Goal: Information Seeking & Learning: Learn about a topic

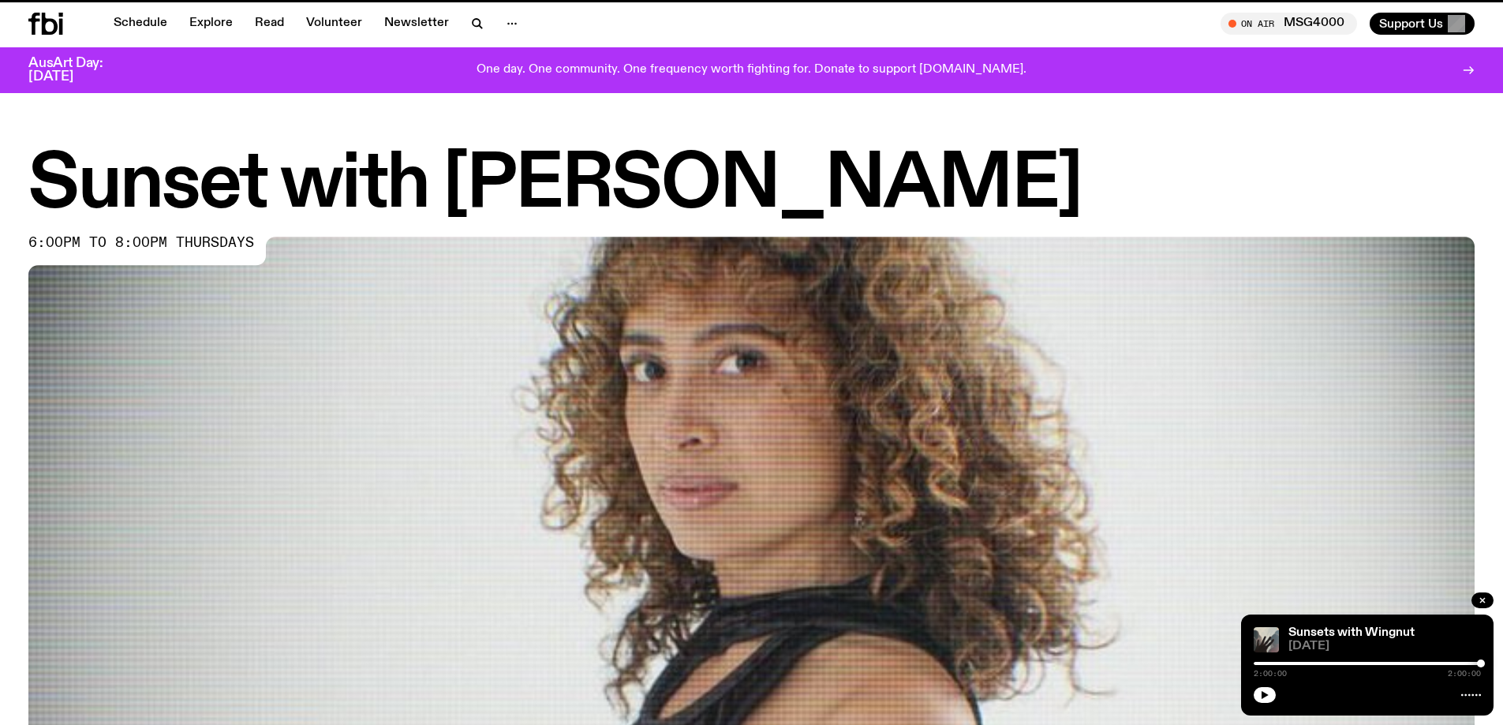
scroll to position [687, 0]
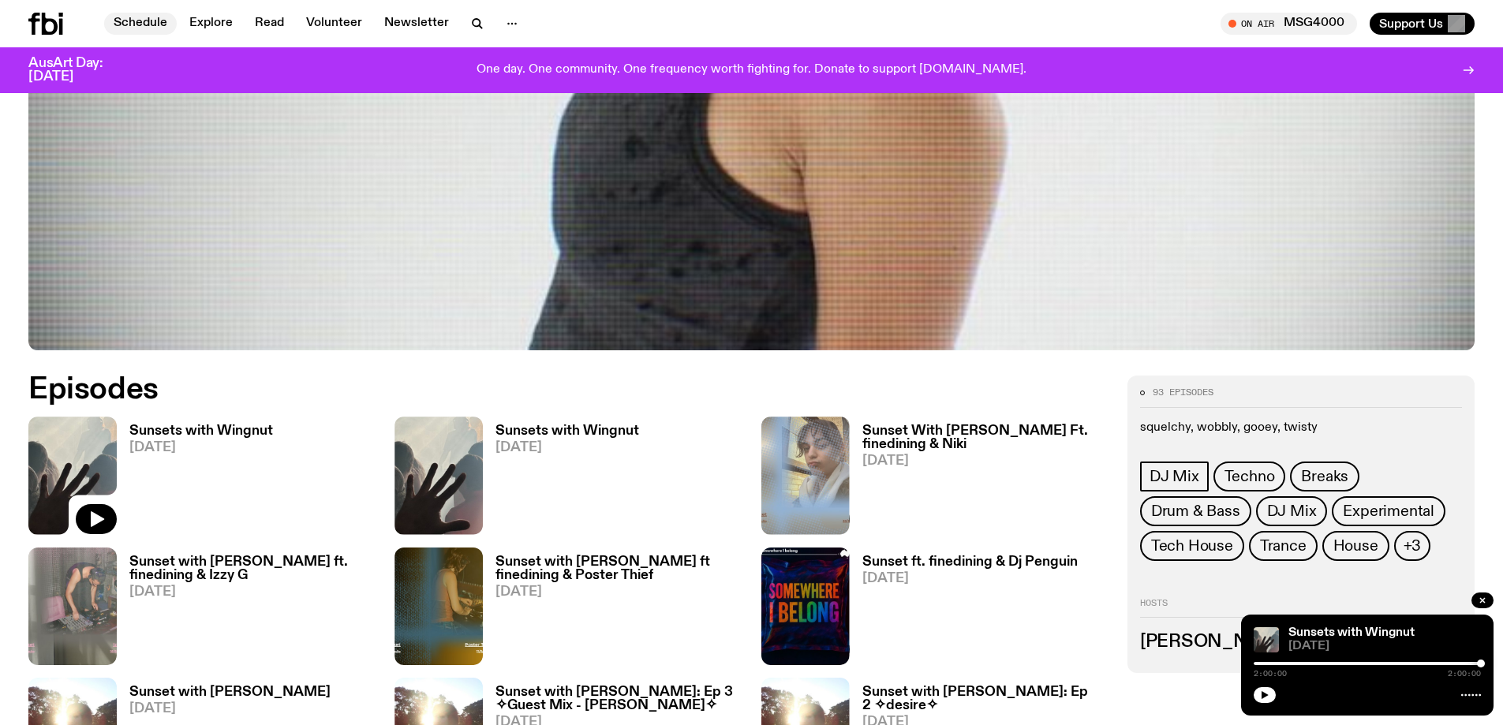
click at [154, 25] on link "Schedule" at bounding box center [140, 24] width 73 height 22
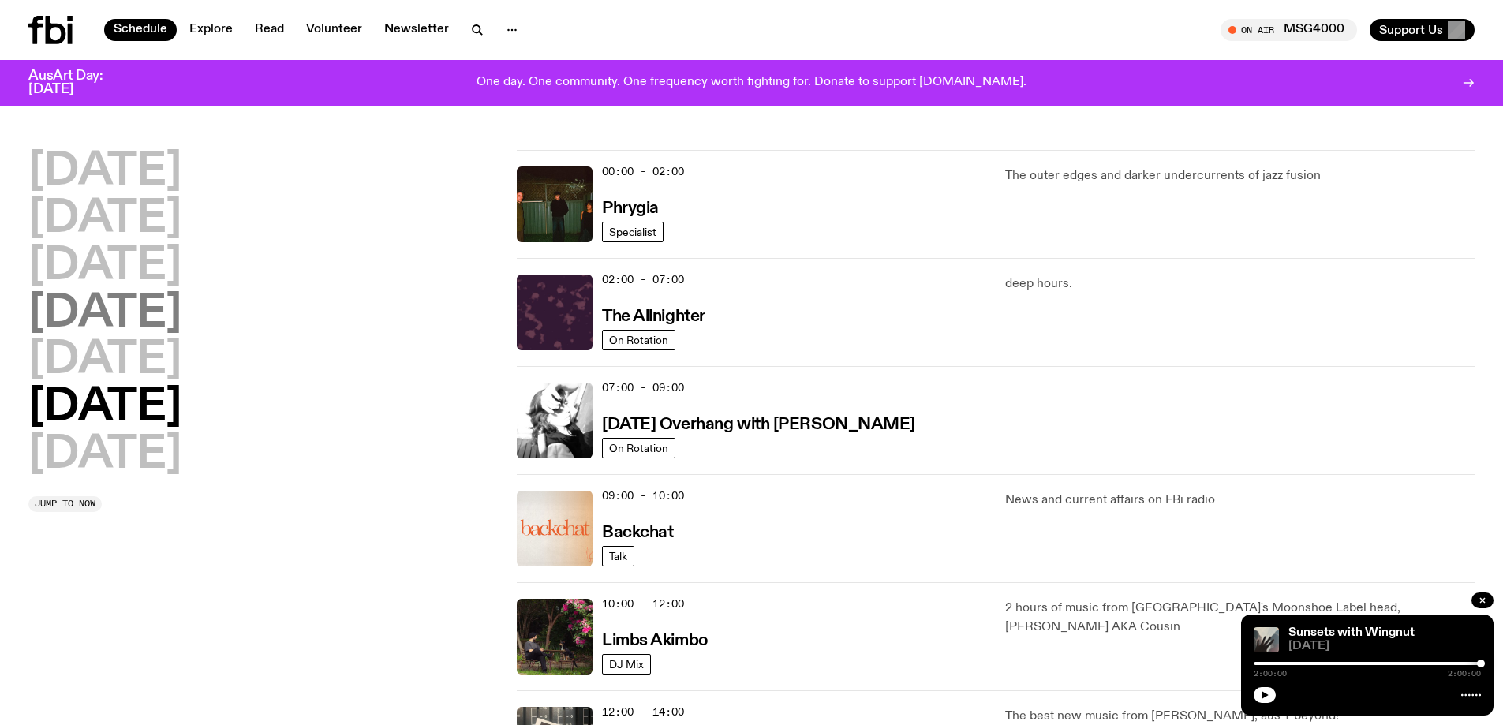
click at [181, 316] on h2 "[DATE]" at bounding box center [104, 314] width 153 height 44
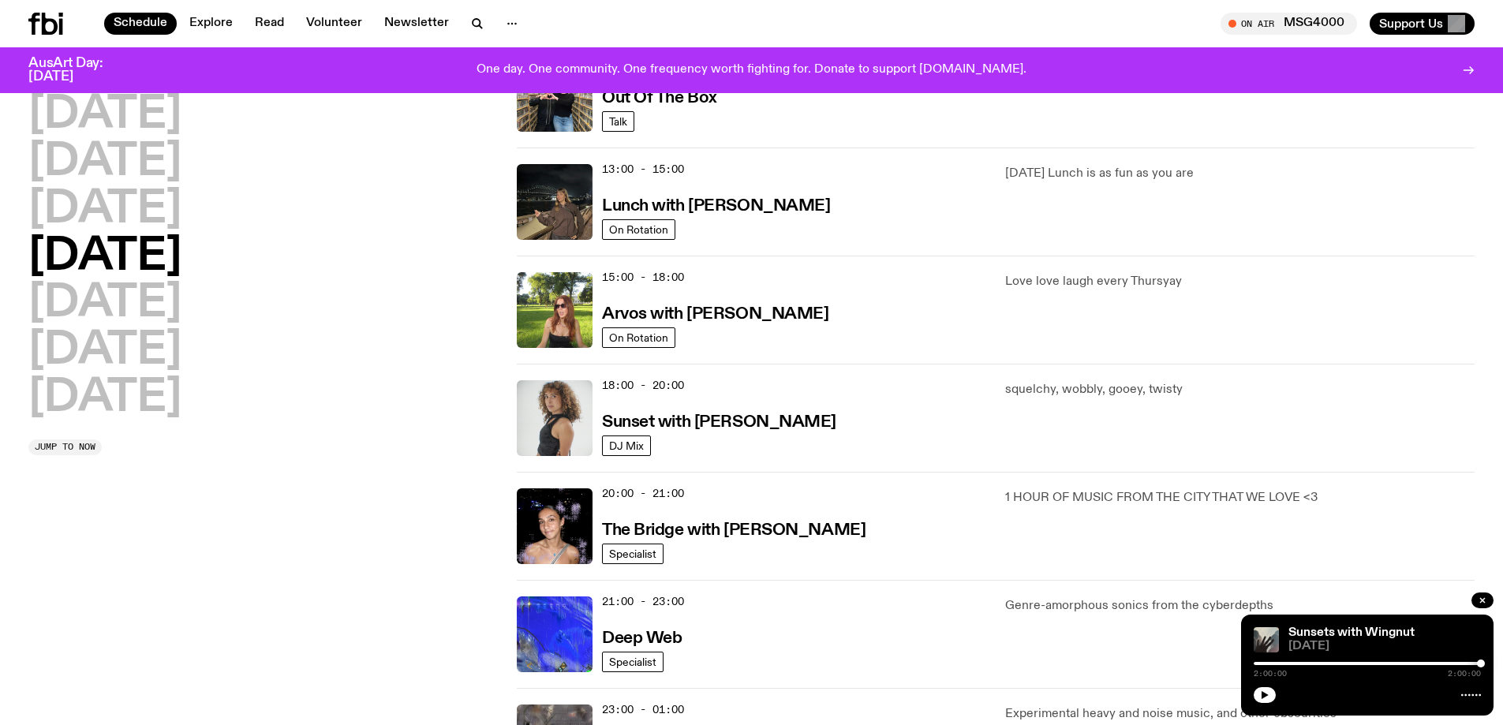
scroll to position [439, 0]
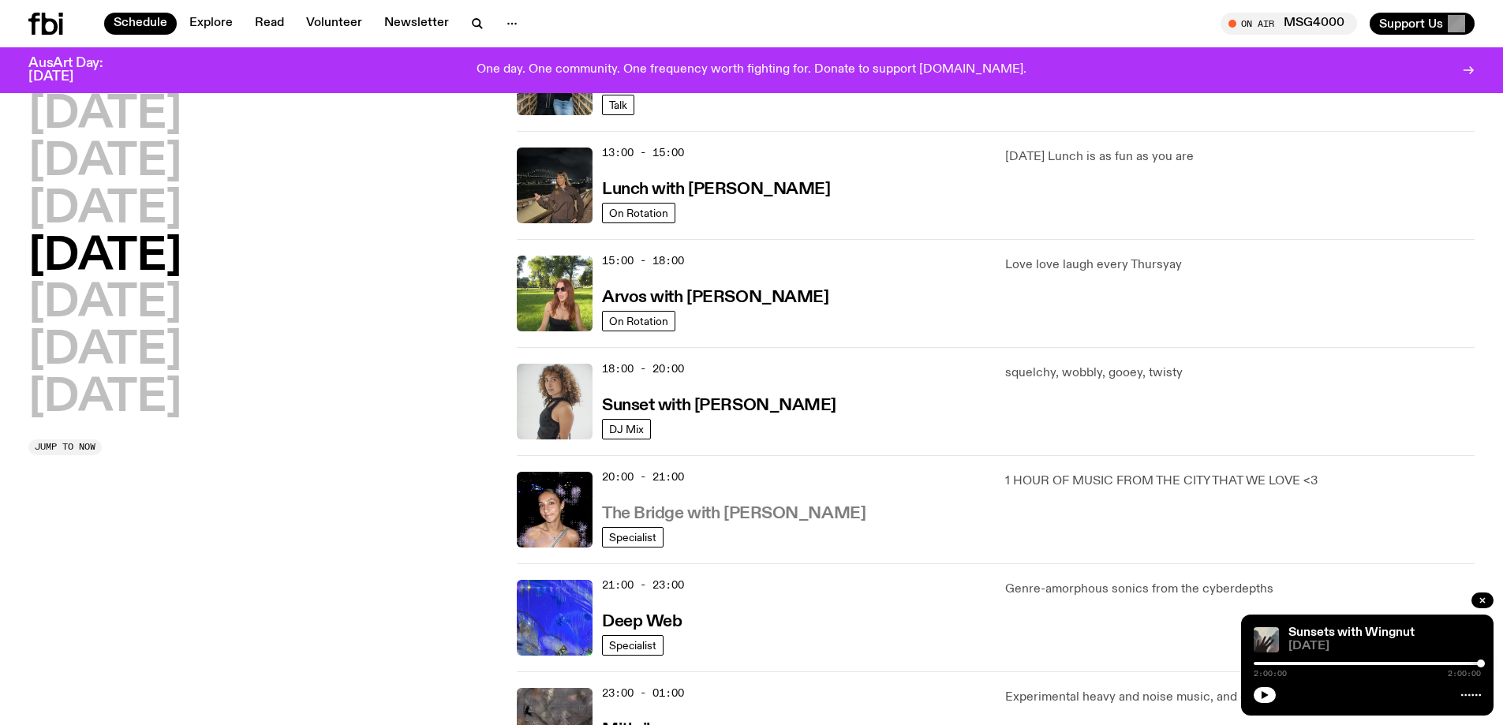
click at [714, 510] on h3 "The Bridge with [PERSON_NAME]" at bounding box center [734, 514] width 264 height 17
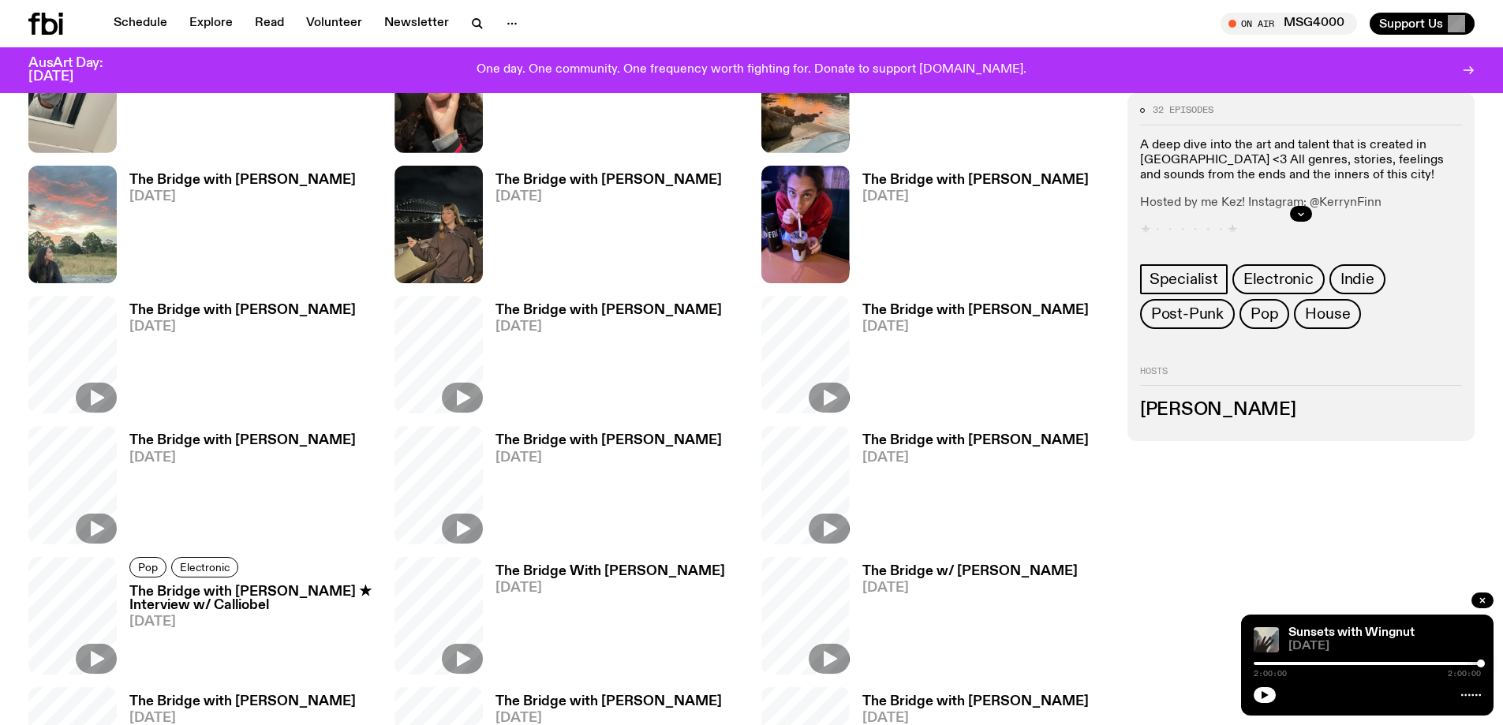
scroll to position [780, 0]
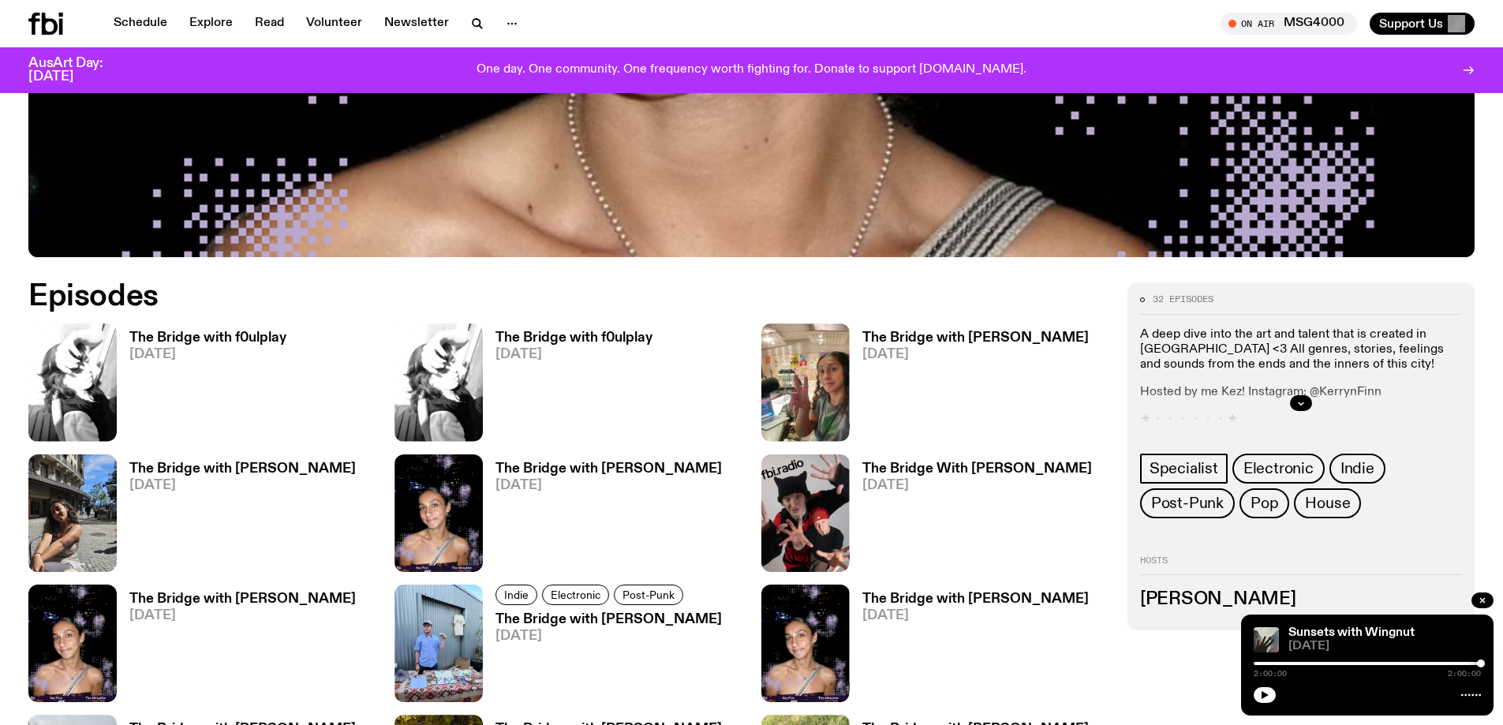
click at [184, 343] on h3 "The Bridge with f0ulplay" at bounding box center [207, 337] width 157 height 13
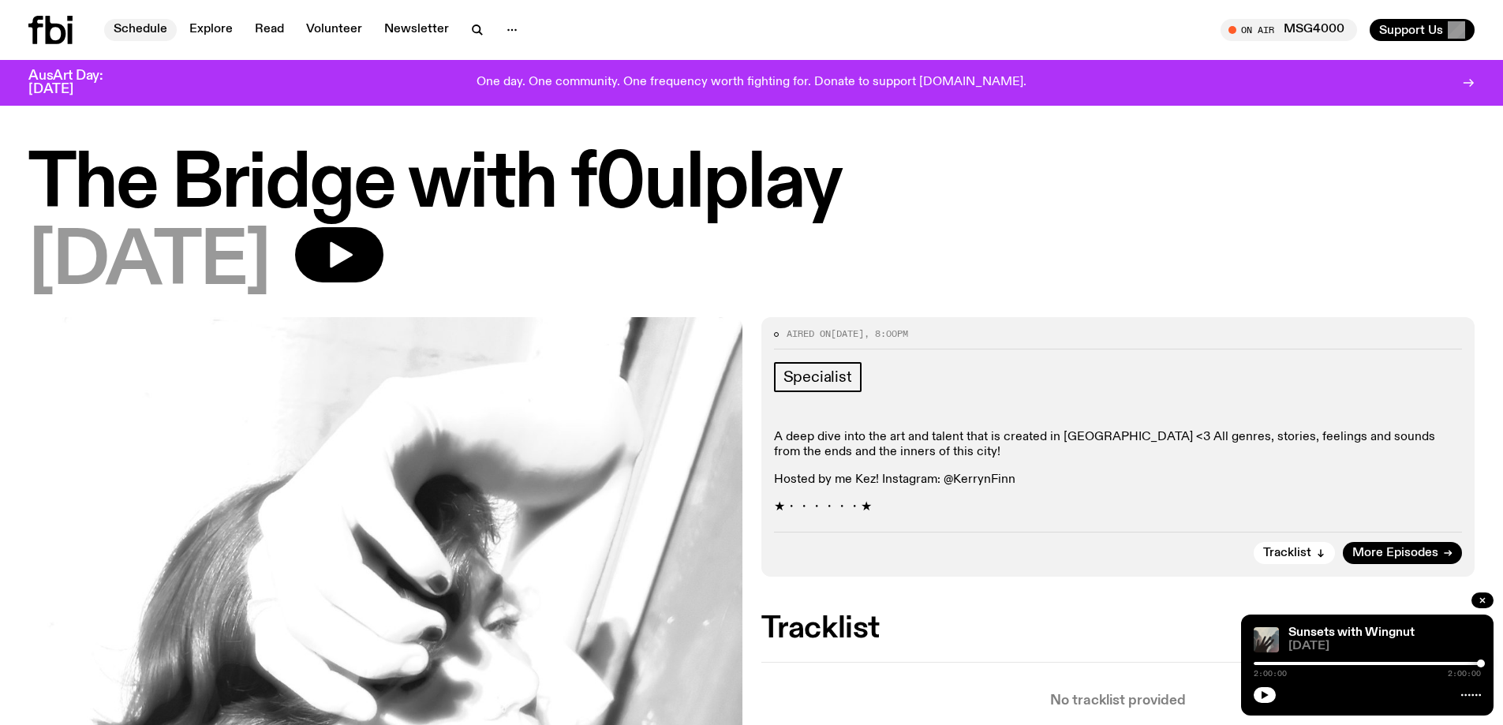
click at [116, 28] on link "Schedule" at bounding box center [140, 30] width 73 height 22
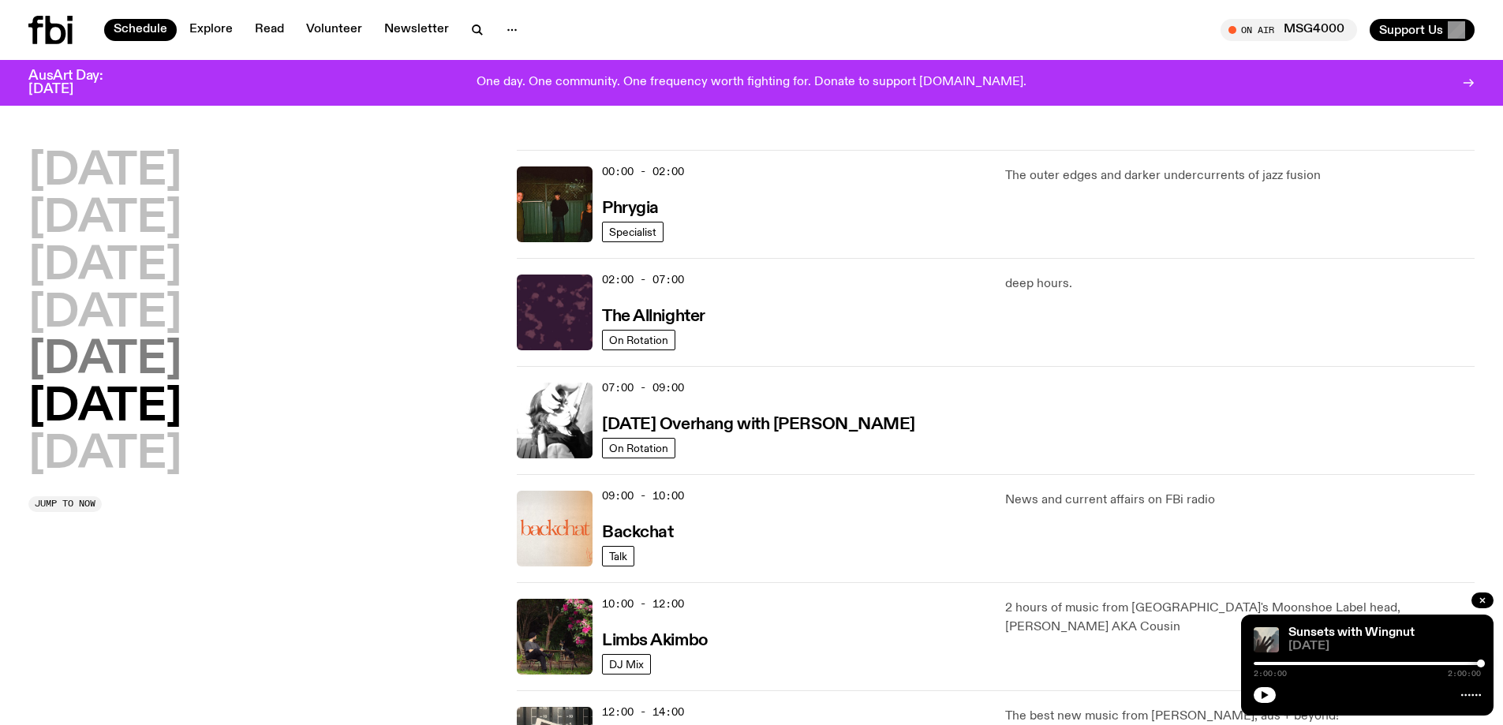
click at [141, 351] on h2 "[DATE]" at bounding box center [104, 360] width 153 height 44
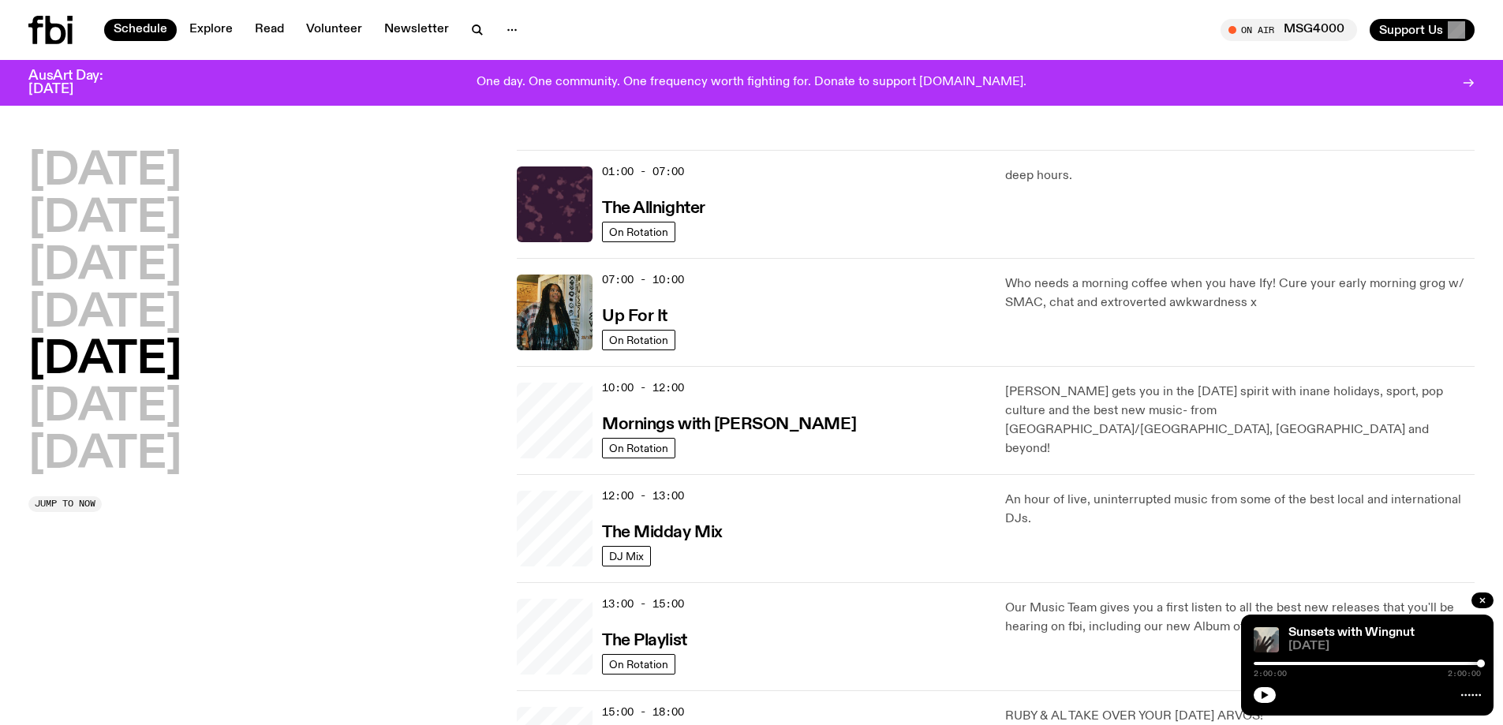
scroll to position [44, 0]
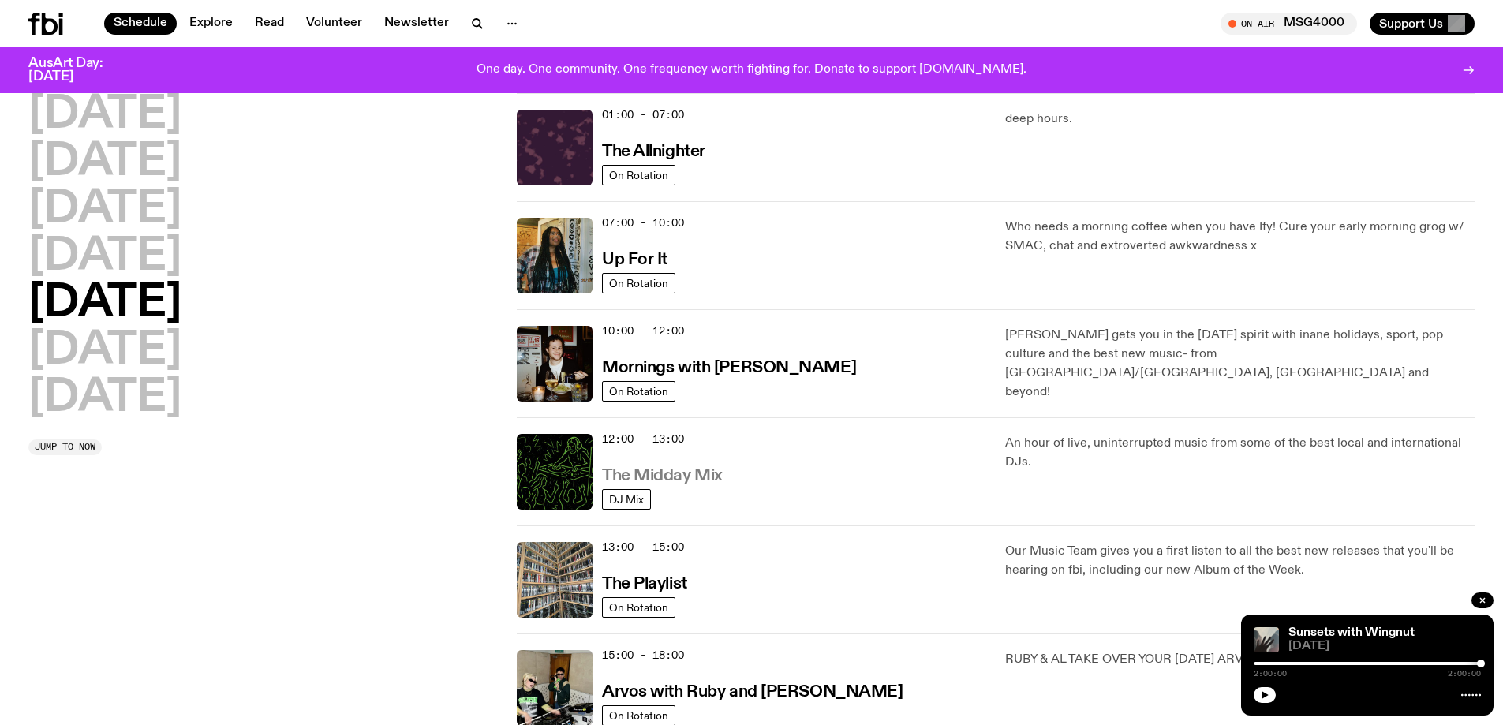
click at [641, 474] on h3 "The Midday Mix" at bounding box center [662, 476] width 121 height 17
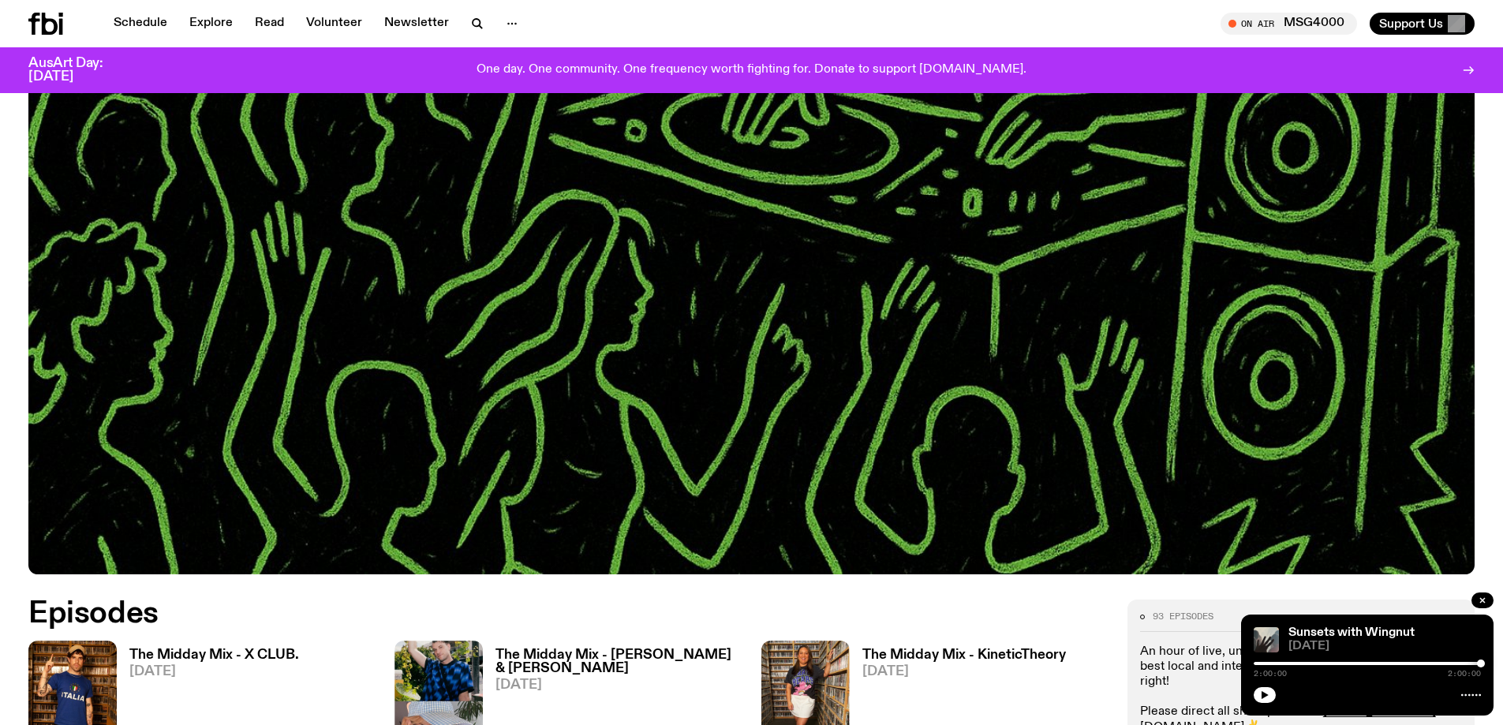
scroll to position [937, 0]
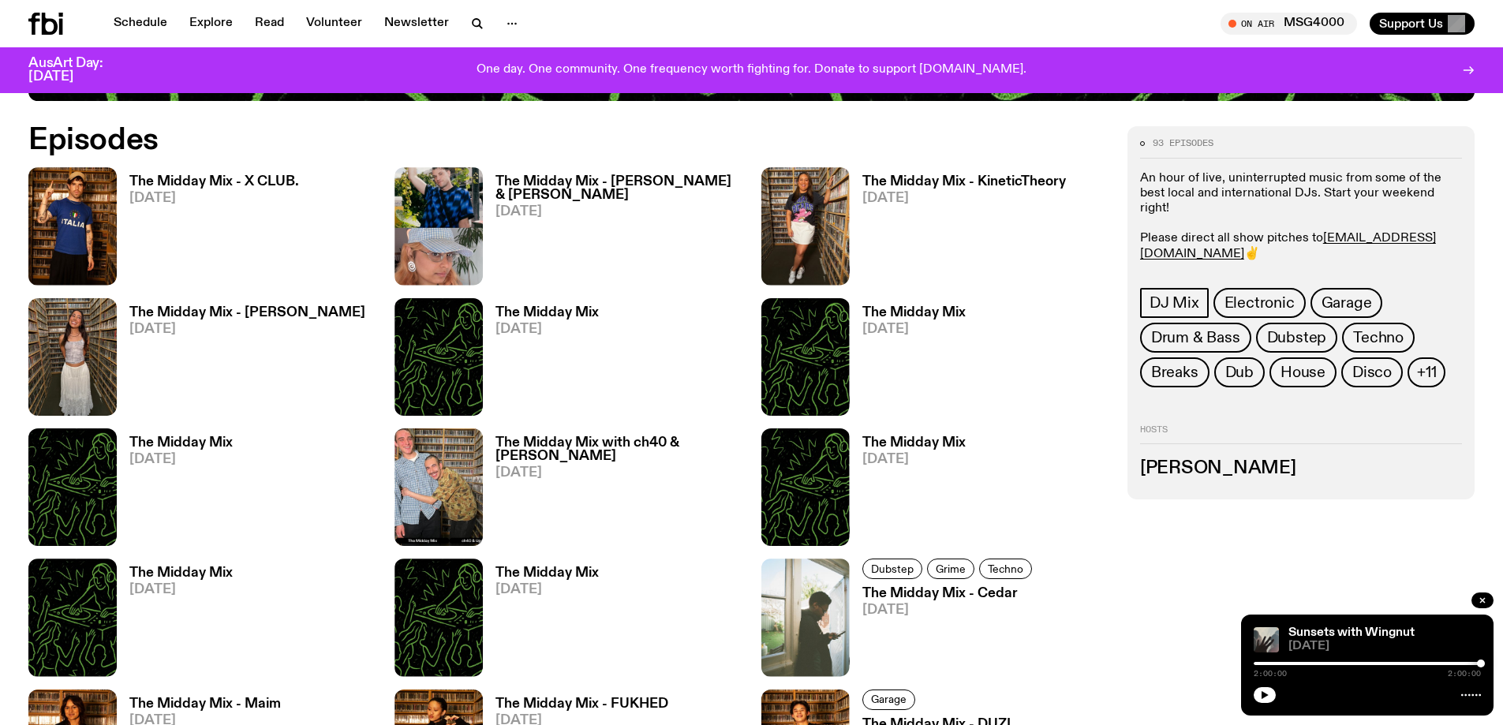
click at [235, 178] on h3 "The Midday Mix - X CLUB." at bounding box center [214, 181] width 170 height 13
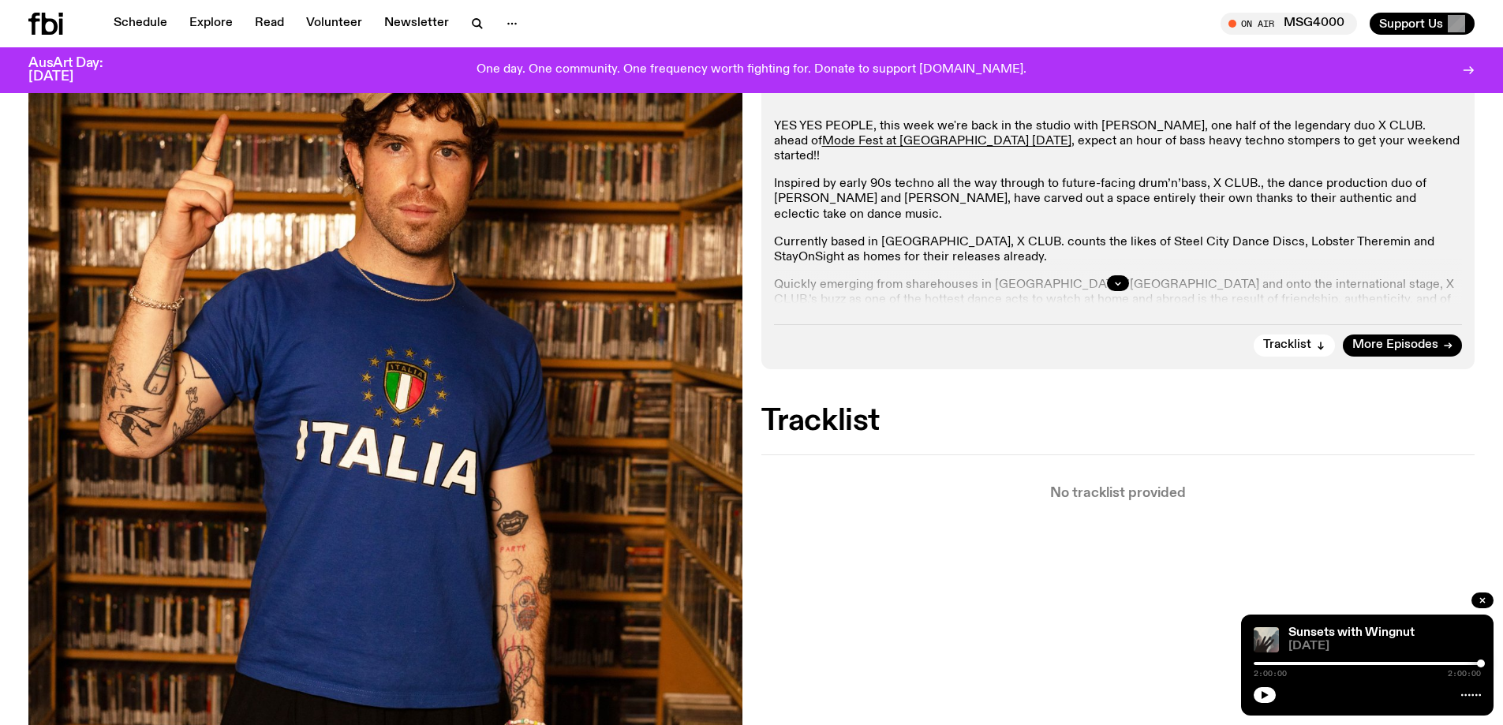
scroll to position [230, 0]
